Goal: Book appointment/travel/reservation

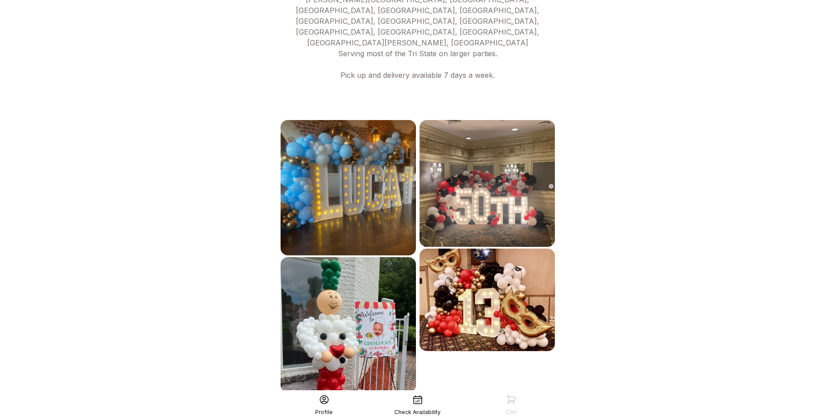
scroll to position [431, 0]
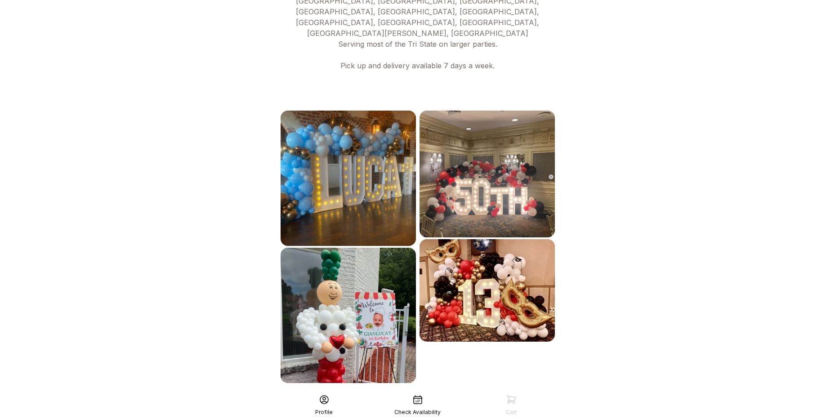
click at [419, 392] on div "See More" at bounding box center [418, 403] width 278 height 22
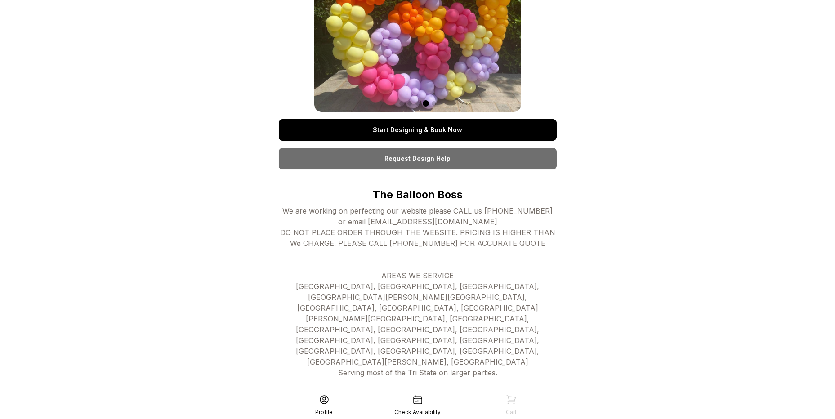
scroll to position [0, 0]
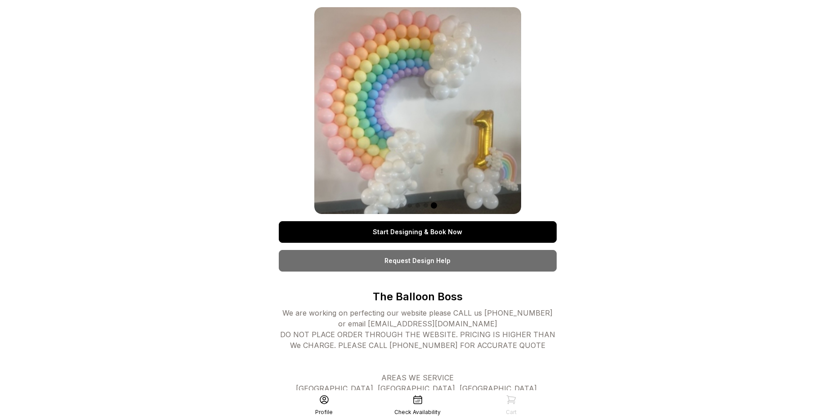
click at [450, 229] on link "Start Designing & Book Now" at bounding box center [418, 232] width 278 height 22
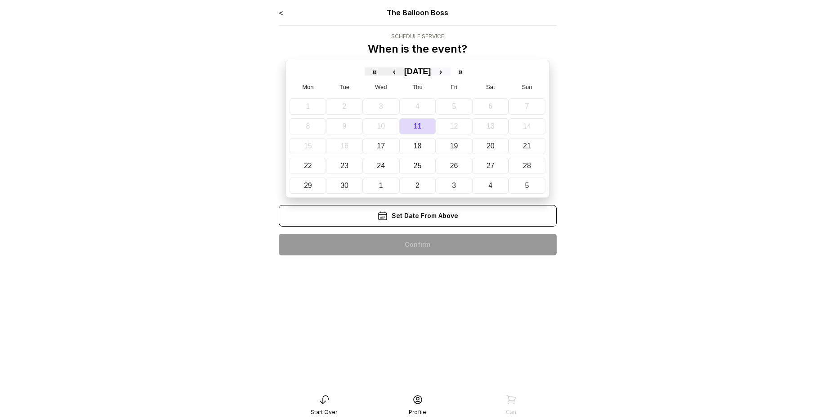
click at [451, 70] on button "›" at bounding box center [441, 71] width 20 height 8
click at [496, 127] on abbr "8" at bounding box center [495, 126] width 4 height 8
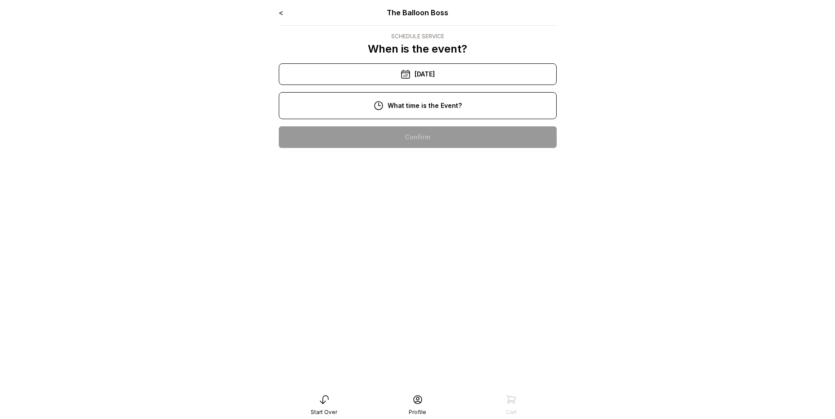
click at [418, 196] on div "12:00 pm" at bounding box center [418, 195] width 264 height 22
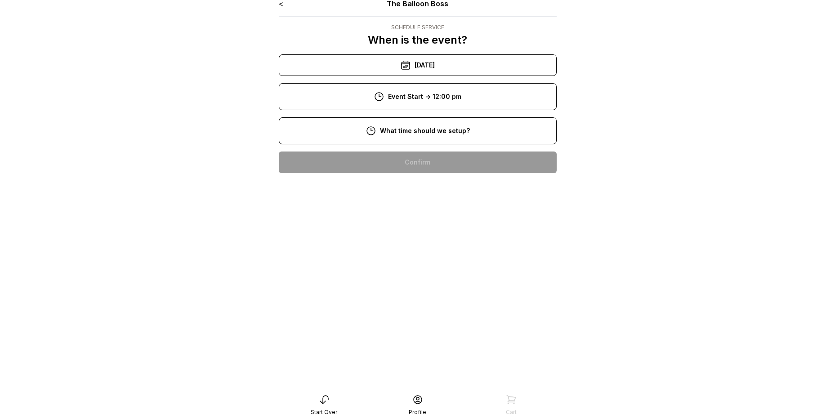
scroll to position [18, 0]
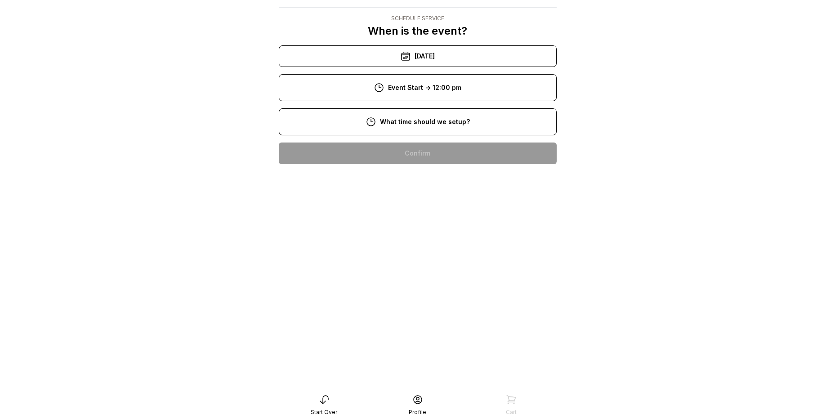
click at [437, 213] on div "10:00 am" at bounding box center [418, 211] width 264 height 22
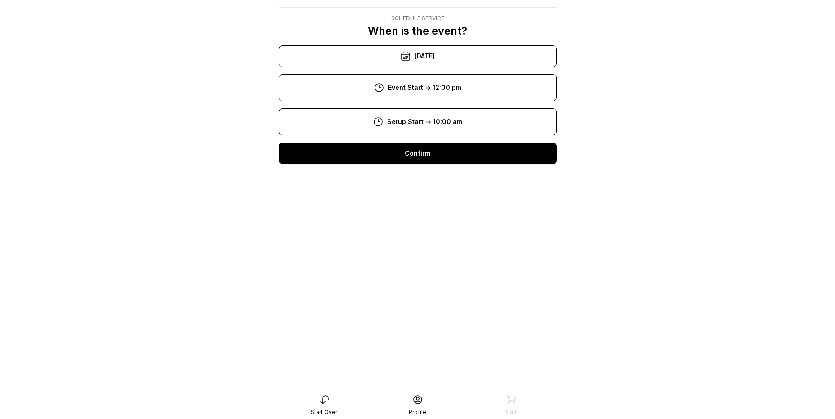
click at [449, 162] on div "Confirm" at bounding box center [418, 154] width 278 height 22
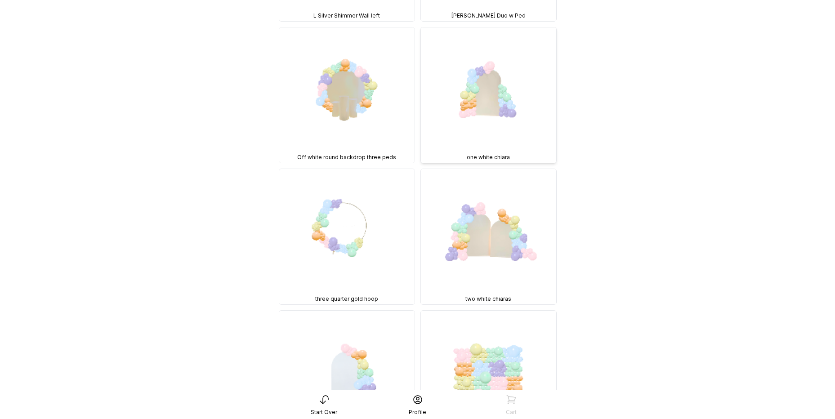
scroll to position [675, 0]
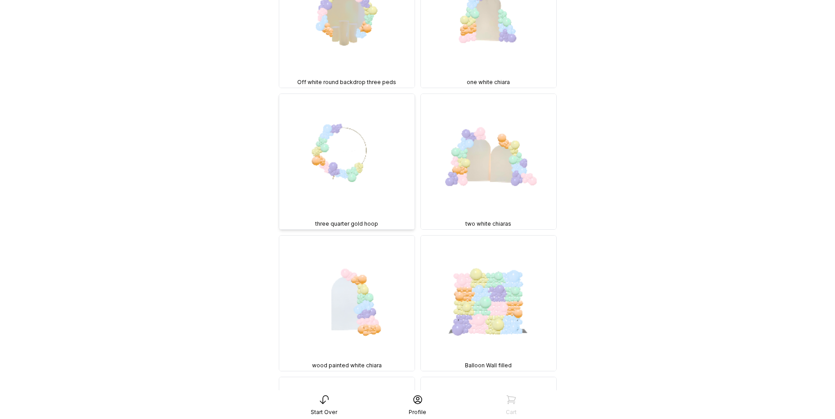
click at [363, 112] on img at bounding box center [346, 161] width 135 height 135
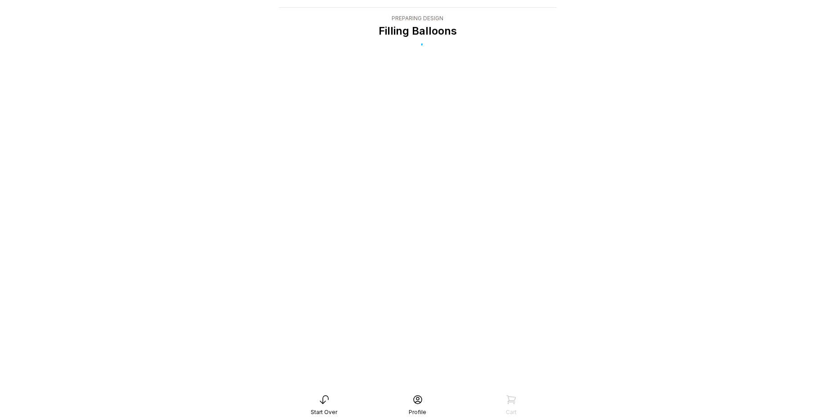
scroll to position [0, 0]
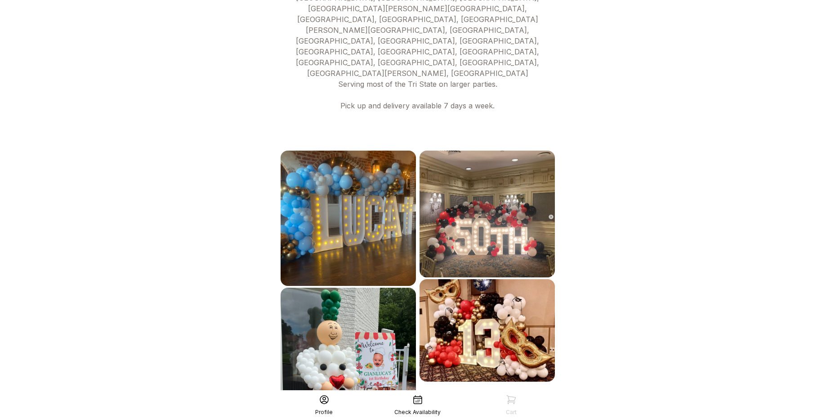
scroll to position [431, 0]
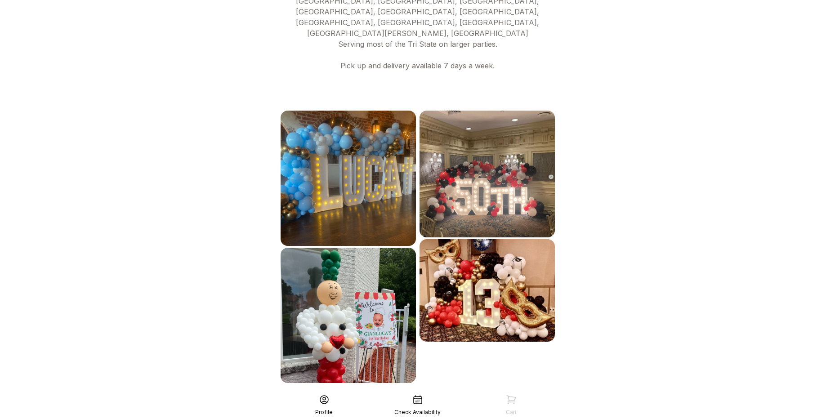
click at [426, 392] on div "See More" at bounding box center [418, 403] width 278 height 22
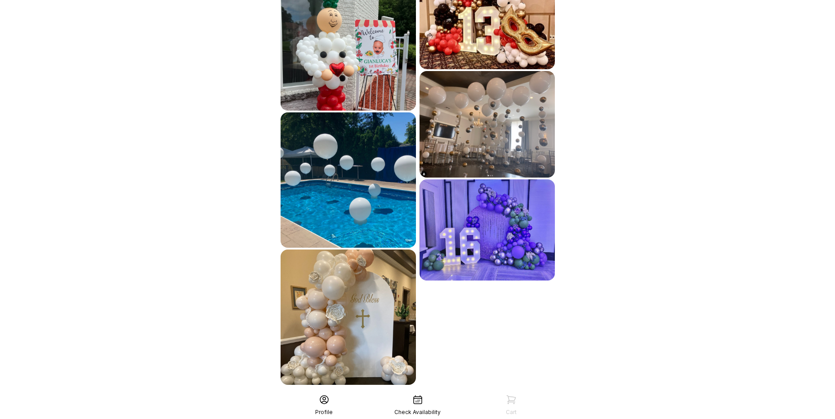
scroll to position [705, 0]
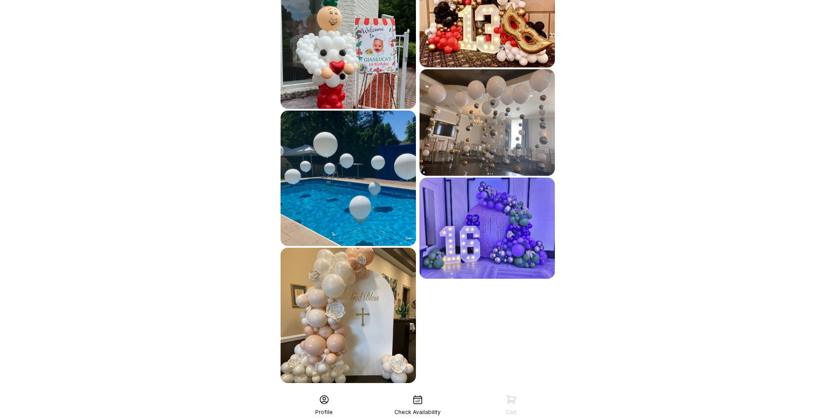
click at [472, 392] on div "See More" at bounding box center [418, 403] width 278 height 22
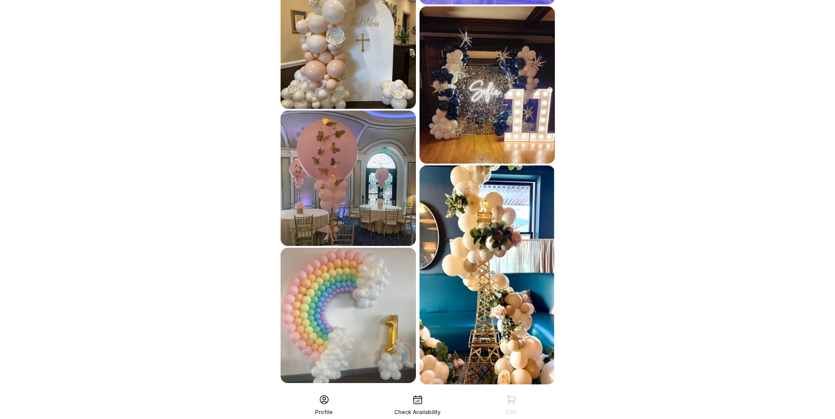
scroll to position [981, 0]
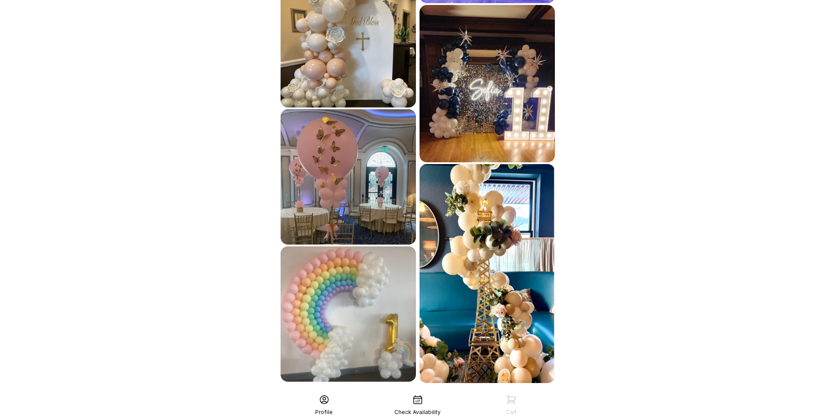
click at [421, 392] on div "See More" at bounding box center [418, 403] width 278 height 22
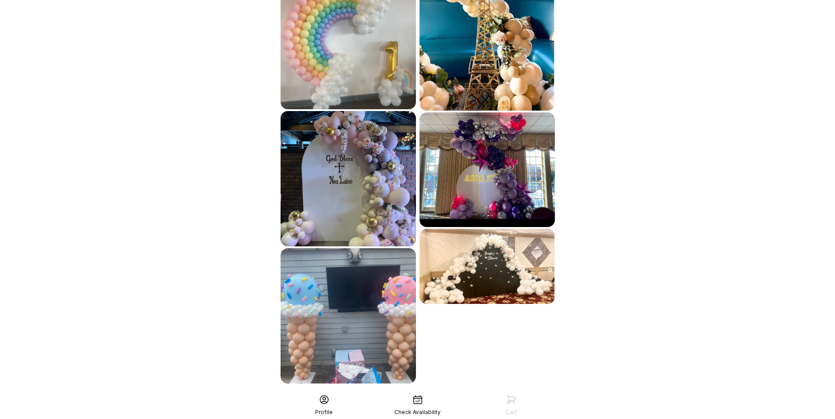
scroll to position [1254, 0]
click at [424, 392] on div "See More" at bounding box center [418, 403] width 278 height 22
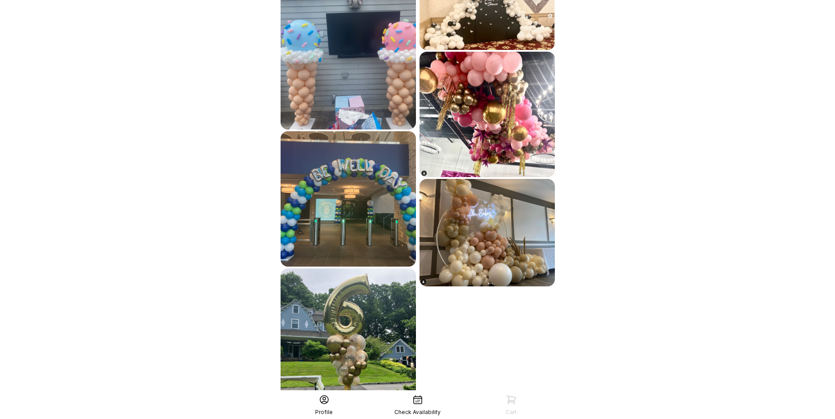
scroll to position [1529, 0]
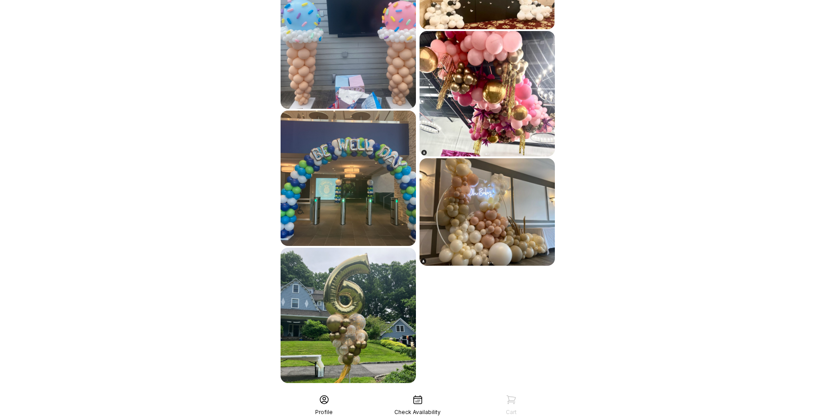
click at [449, 392] on div "See More" at bounding box center [418, 403] width 278 height 22
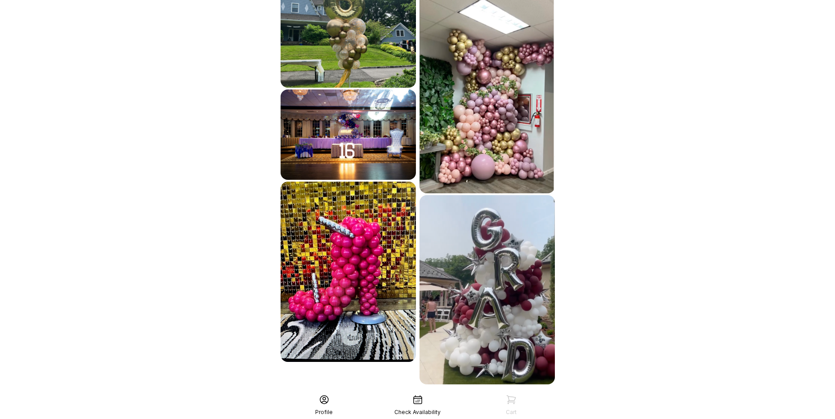
scroll to position [1826, 0]
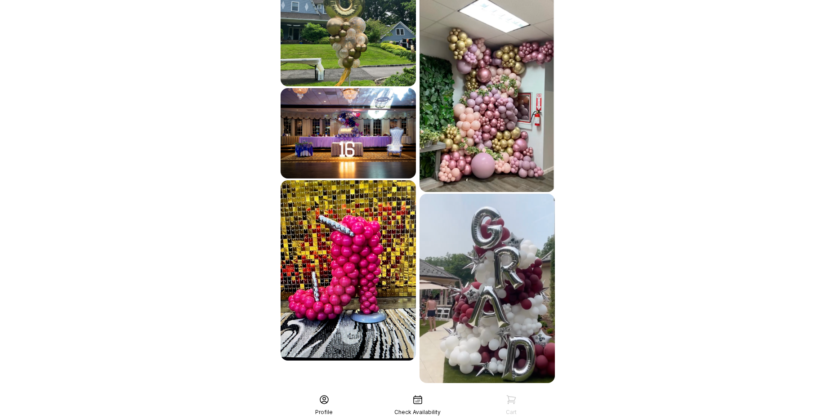
click at [445, 392] on div "See More" at bounding box center [418, 403] width 278 height 22
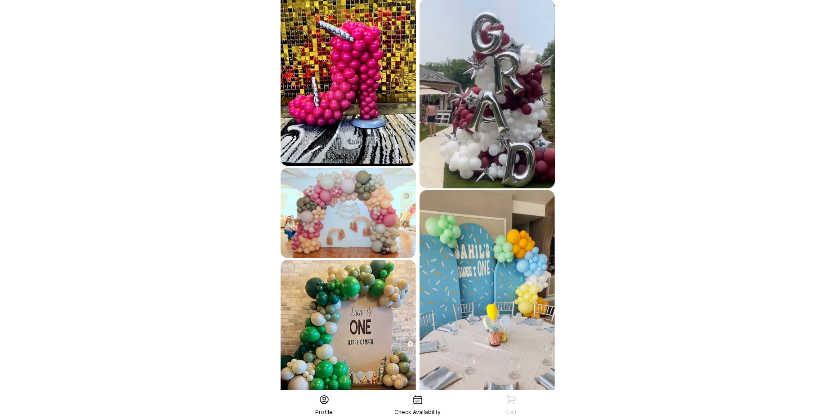
scroll to position [2155, 0]
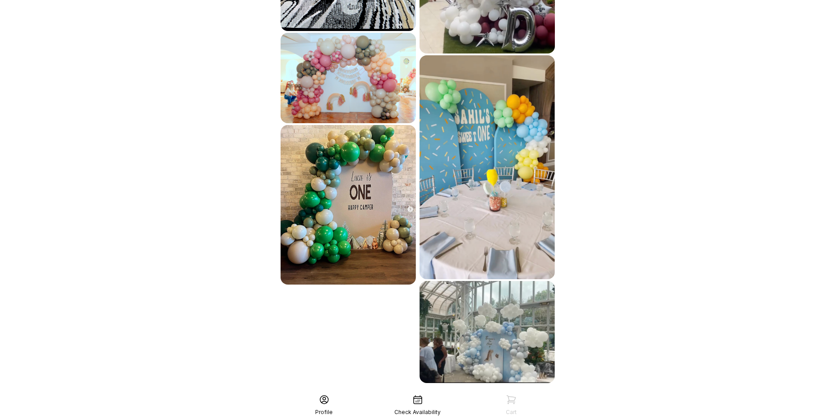
click at [460, 392] on div "See More" at bounding box center [418, 403] width 278 height 22
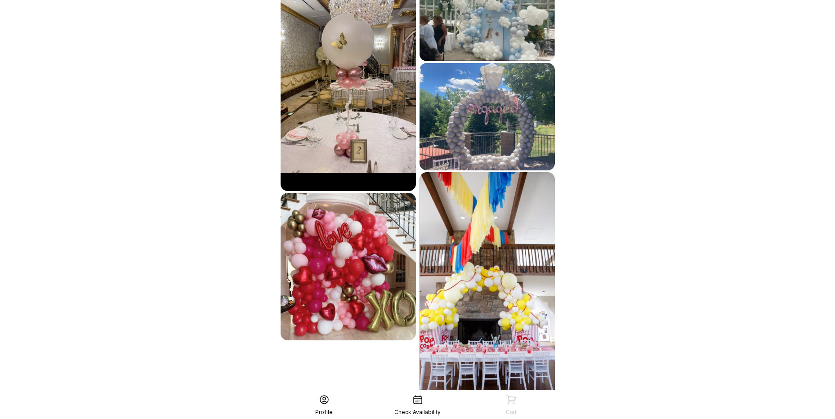
scroll to position [2492, 0]
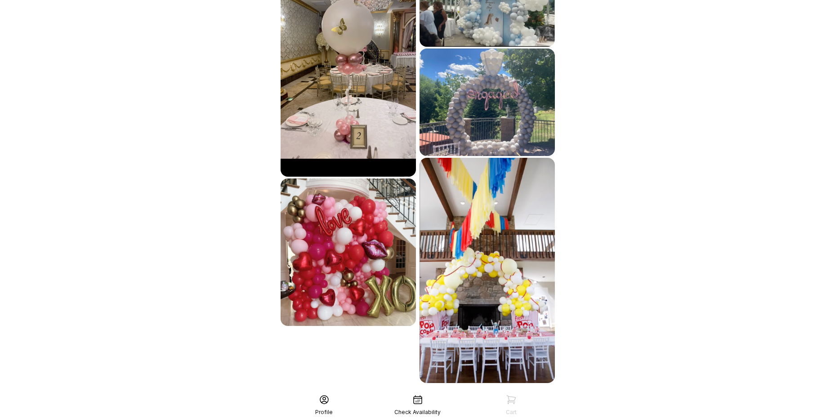
click at [481, 392] on div "See More" at bounding box center [418, 403] width 278 height 22
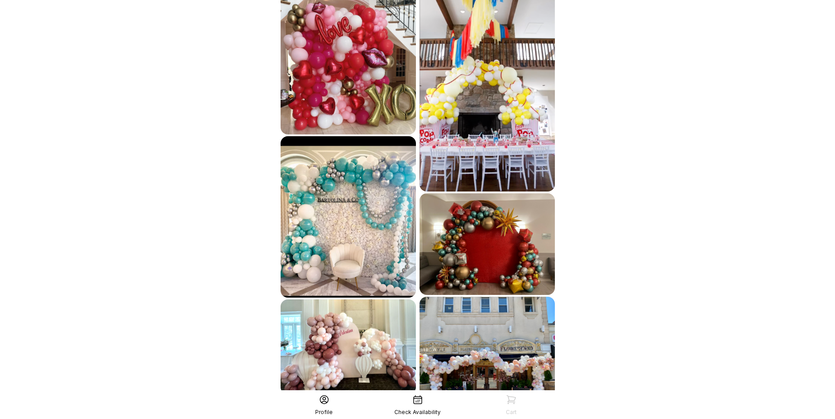
scroll to position [2715, 0]
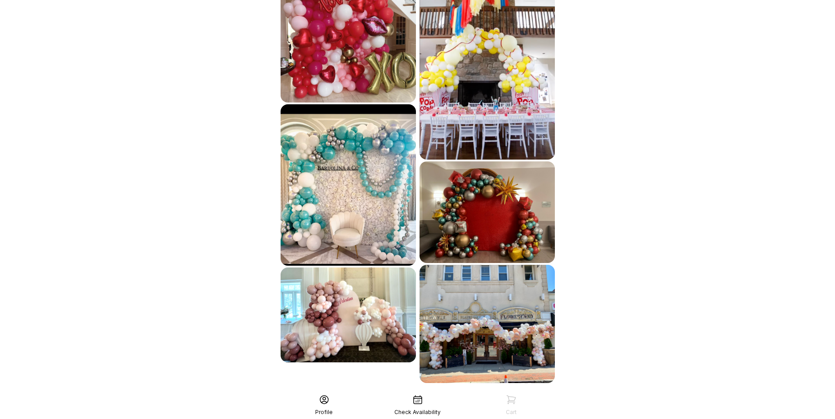
click at [466, 392] on div "See More" at bounding box center [418, 403] width 278 height 22
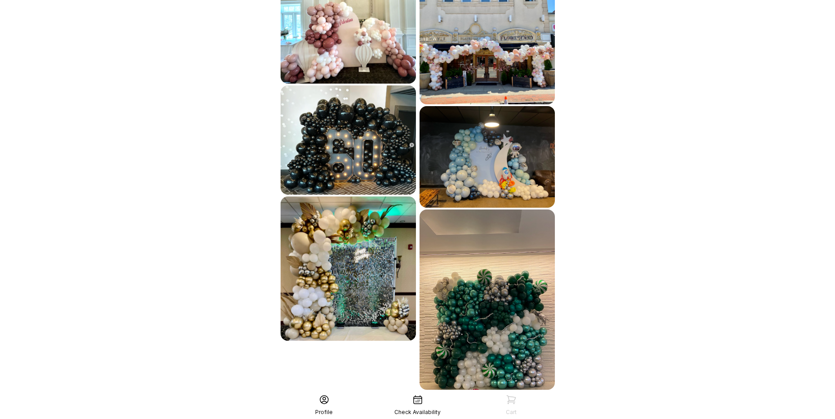
scroll to position [3001, 0]
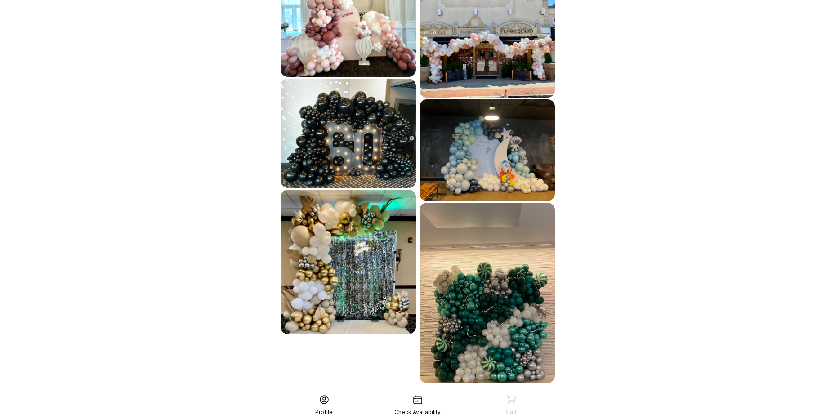
click at [466, 392] on div "See More" at bounding box center [418, 403] width 278 height 22
click at [423, 392] on div "See More" at bounding box center [418, 403] width 278 height 22
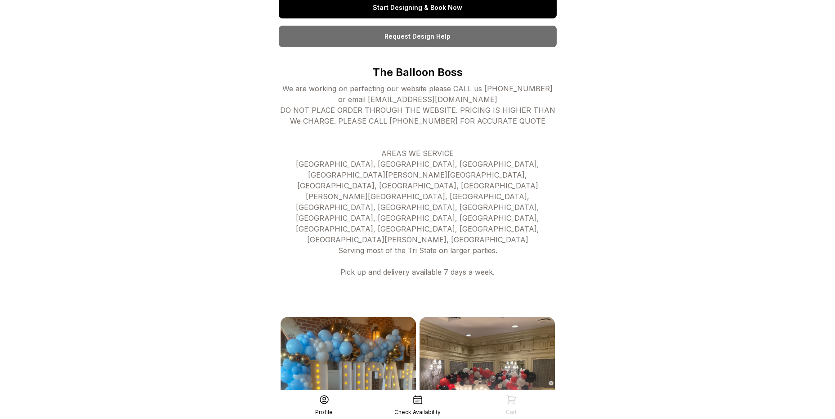
scroll to position [90, 0]
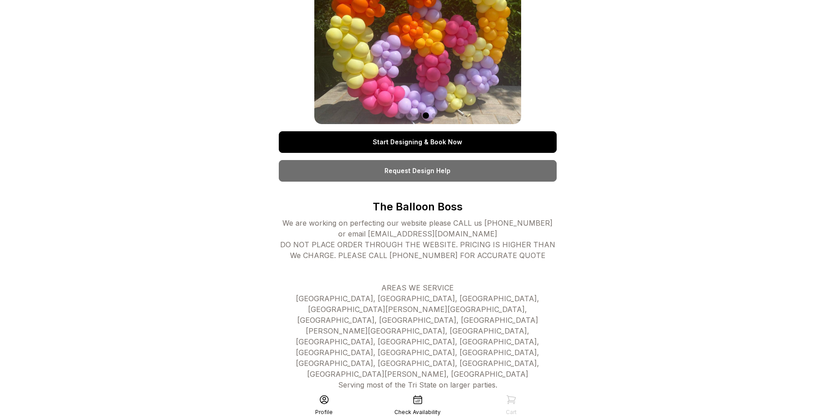
click at [442, 177] on link "Request Design Help" at bounding box center [418, 171] width 278 height 22
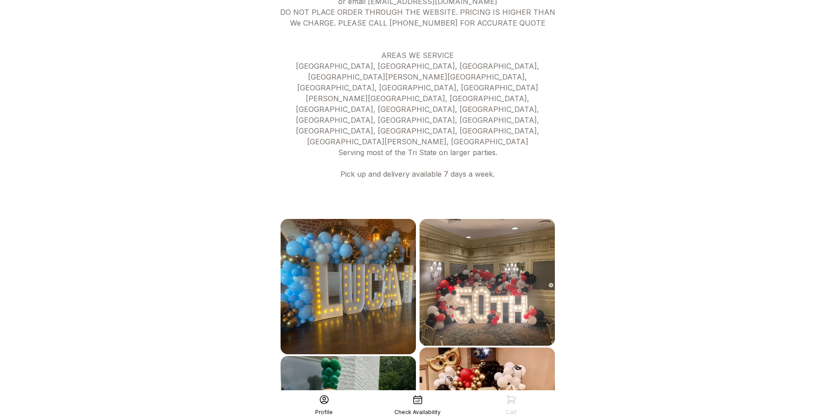
scroll to position [405, 0]
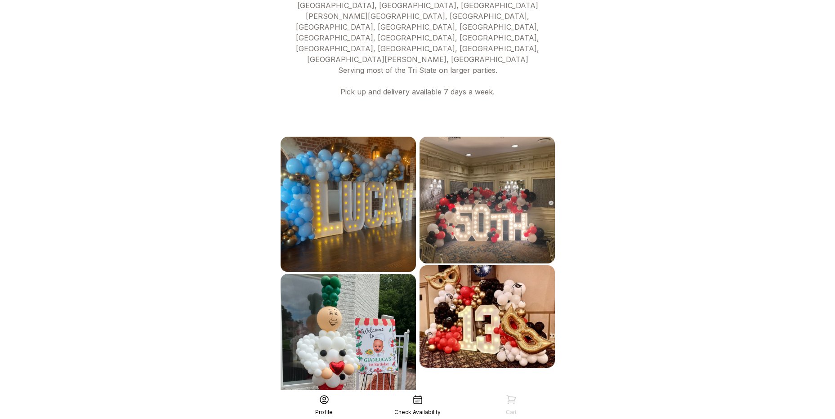
click at [376, 174] on img at bounding box center [348, 204] width 135 height 135
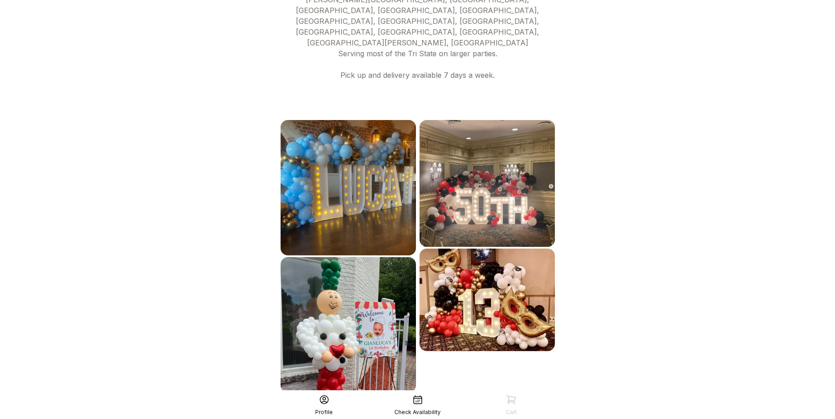
scroll to position [431, 0]
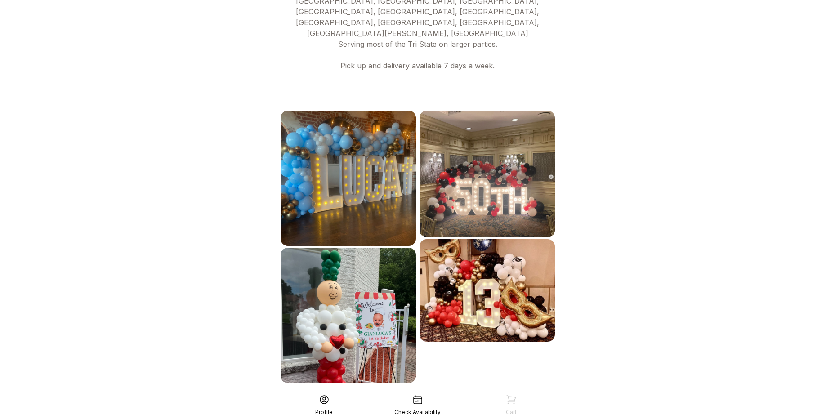
click at [438, 392] on div "See More" at bounding box center [418, 403] width 278 height 22
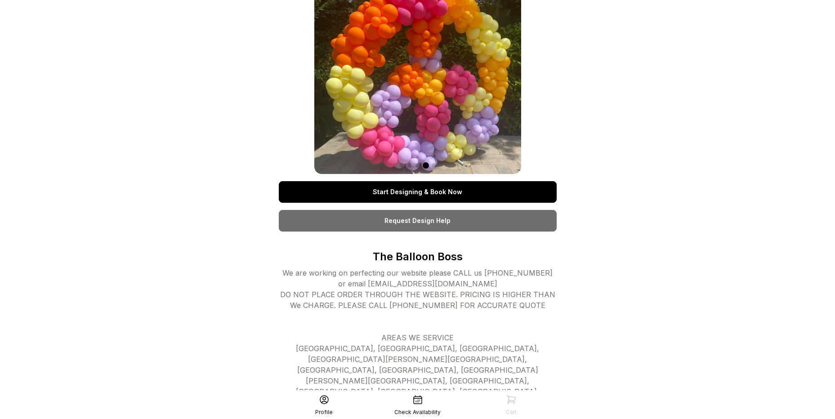
scroll to position [0, 0]
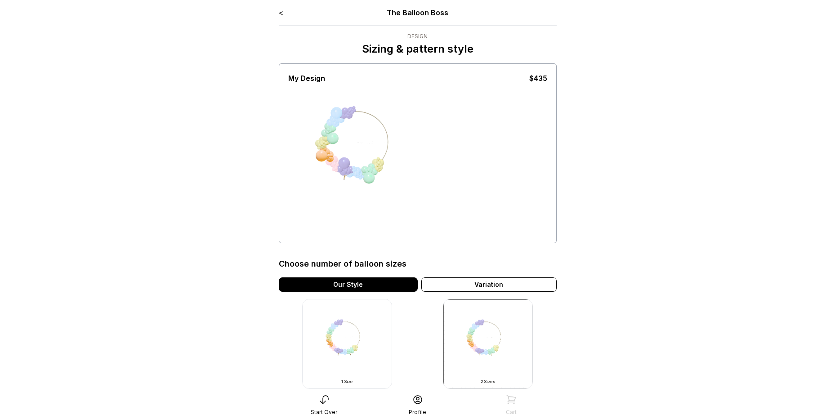
scroll to position [45, 0]
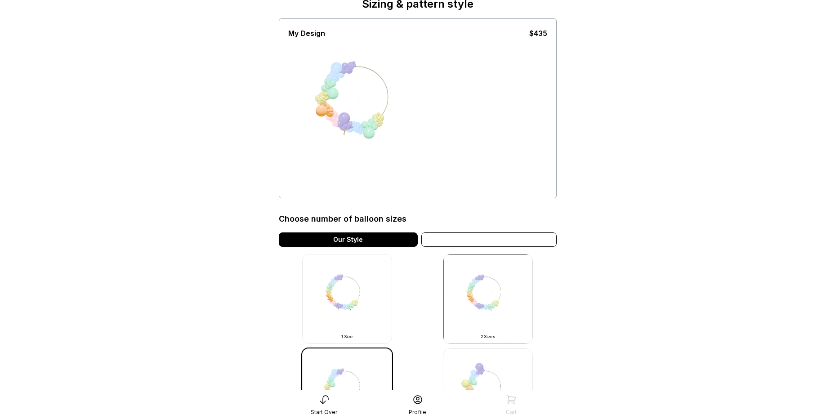
click at [494, 244] on div "Variation" at bounding box center [489, 240] width 135 height 14
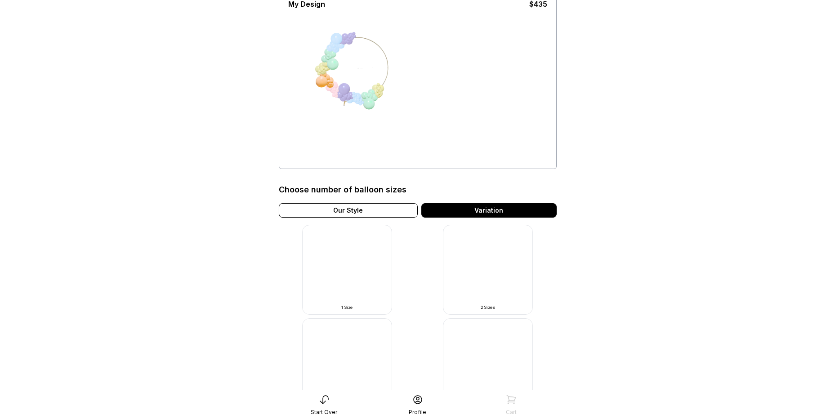
scroll to position [90, 0]
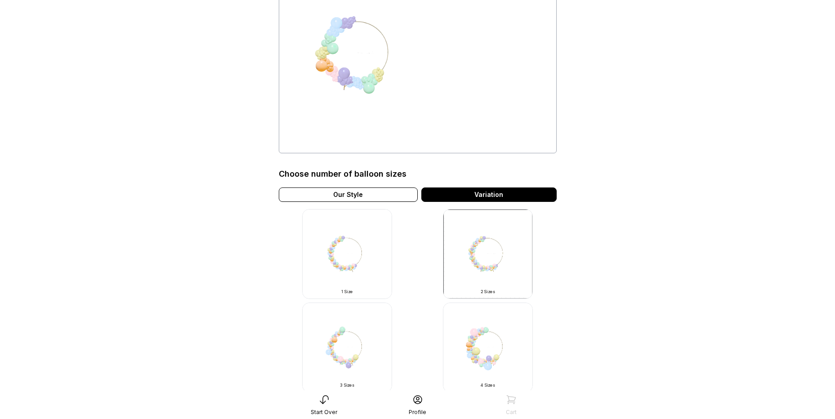
click at [371, 254] on img at bounding box center [347, 254] width 90 height 90
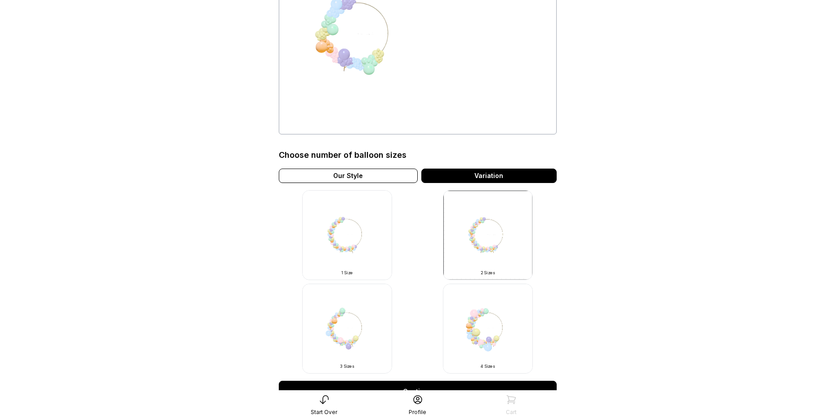
scroll to position [206, 0]
